Goal: Task Accomplishment & Management: Manage account settings

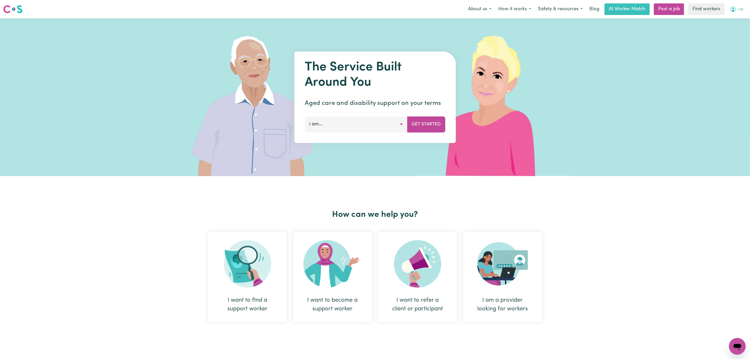
click at [736, 12] on button "Lia" at bounding box center [736, 9] width 20 height 11
click at [728, 25] on link "Logout" at bounding box center [725, 30] width 41 height 10
click at [737, 9] on link "Login" at bounding box center [738, 9] width 18 height 12
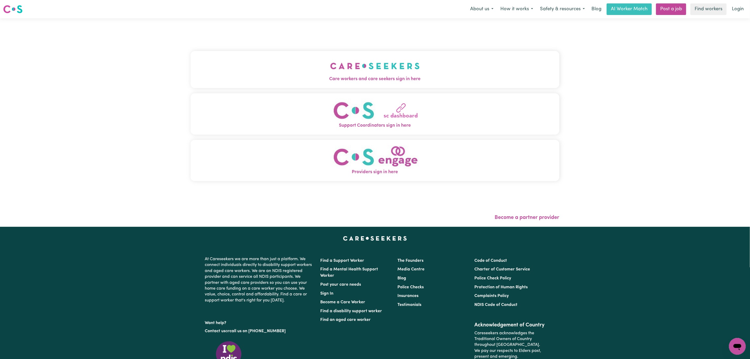
click at [372, 53] on button "Care workers and care seekers sign in here" at bounding box center [375, 69] width 369 height 37
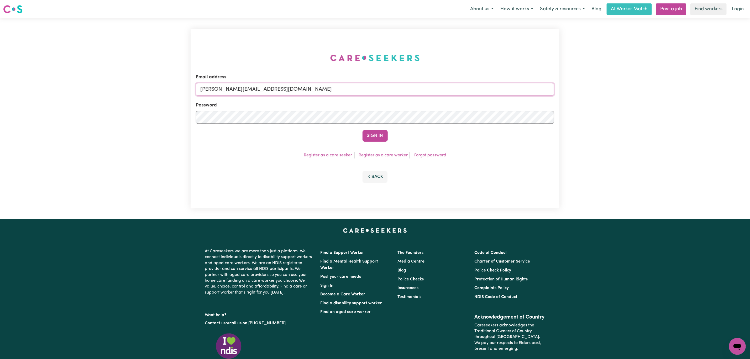
click at [344, 91] on input "mikayla+engage@careseekers.com.au" at bounding box center [375, 89] width 358 height 13
type input "superuser~mikayla@careseekers.com.au"
click at [376, 132] on button "Sign In" at bounding box center [374, 136] width 25 height 12
